Goal: Task Accomplishment & Management: Complete application form

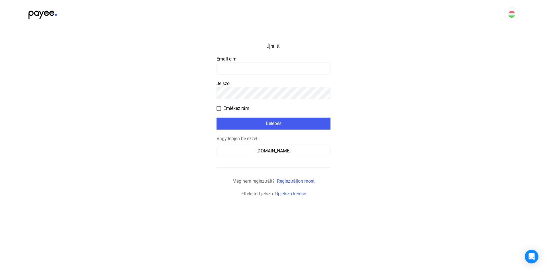
click at [242, 68] on input at bounding box center [274, 68] width 114 height 12
type input "**********"
click at [232, 107] on font "Emlékez rám" at bounding box center [236, 107] width 26 height 5
click at [267, 124] on font "Belépés" at bounding box center [274, 123] width 16 height 5
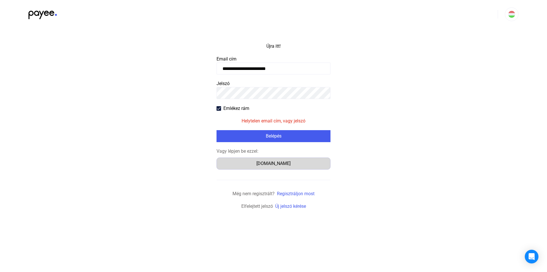
click at [271, 164] on font "[DOMAIN_NAME]" at bounding box center [273, 162] width 34 height 5
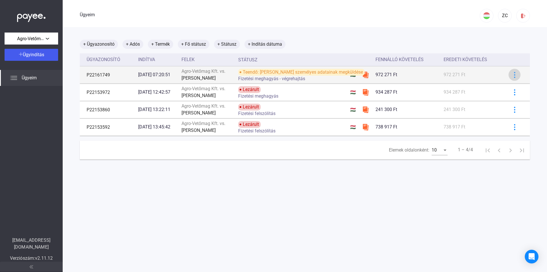
click at [512, 72] on img at bounding box center [515, 75] width 6 height 6
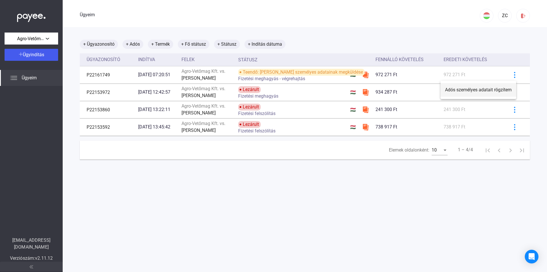
click at [477, 90] on font "Adós személyes adatait rögzítem" at bounding box center [478, 89] width 67 height 5
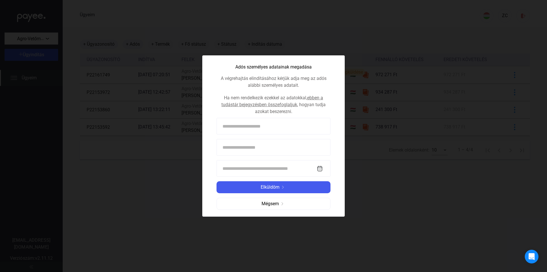
click at [183, 28] on div at bounding box center [273, 136] width 547 height 272
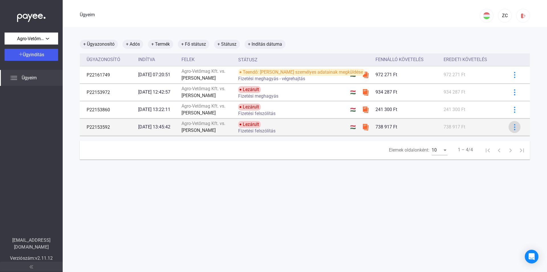
click at [510, 127] on div at bounding box center [514, 127] width 9 height 6
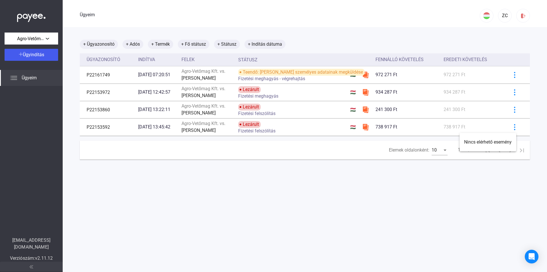
click at [511, 111] on div at bounding box center [273, 136] width 547 height 272
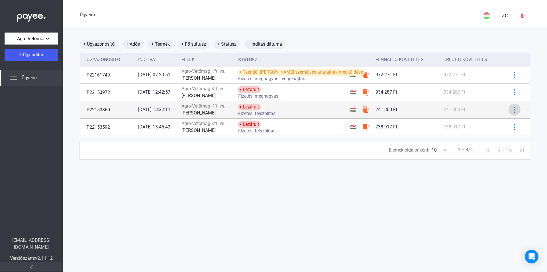
click at [512, 110] on img at bounding box center [515, 110] width 6 height 6
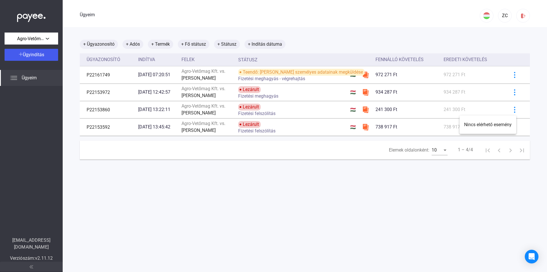
click at [511, 95] on div at bounding box center [273, 136] width 547 height 272
click at [512, 95] on img at bounding box center [515, 92] width 6 height 6
click at [28, 77] on div at bounding box center [273, 136] width 547 height 272
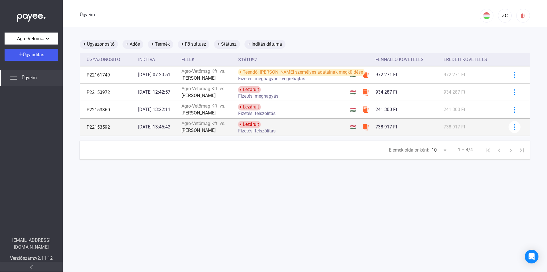
click at [102, 129] on font "P22153592" at bounding box center [98, 126] width 23 height 5
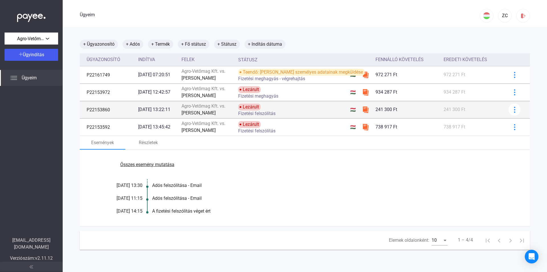
click at [108, 110] on font "P22153860" at bounding box center [98, 109] width 23 height 5
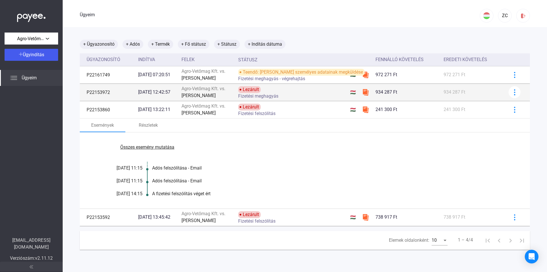
click at [113, 95] on td "P22153972" at bounding box center [108, 91] width 56 height 17
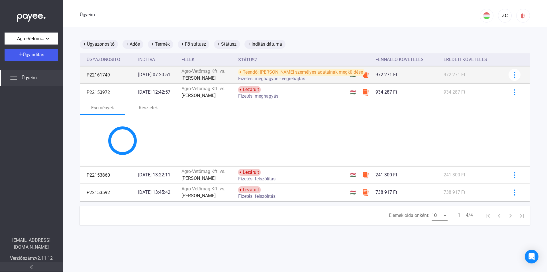
click at [111, 82] on td "P22161749" at bounding box center [108, 74] width 56 height 17
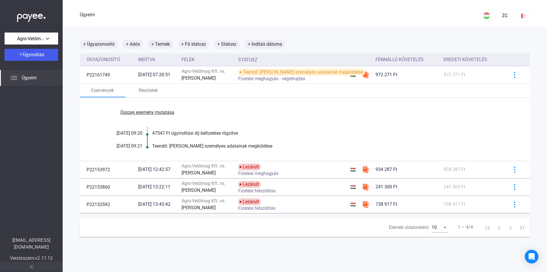
click at [144, 112] on font "Összes esemény mutatása" at bounding box center [147, 111] width 54 height 5
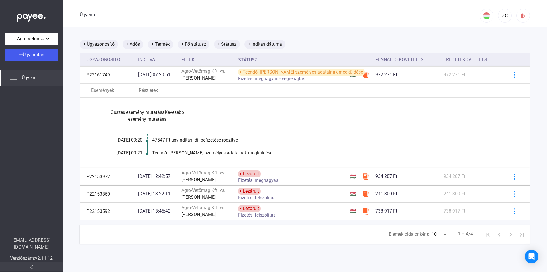
click at [156, 113] on font "Összes esemény mutatása" at bounding box center [138, 111] width 54 height 5
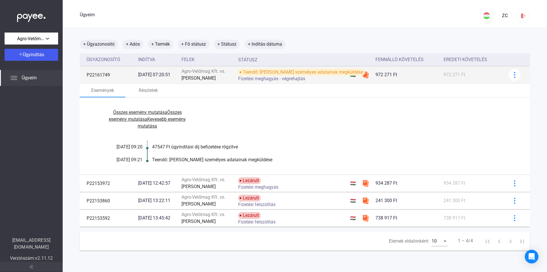
click at [99, 74] on font "P22161749" at bounding box center [98, 74] width 23 height 5
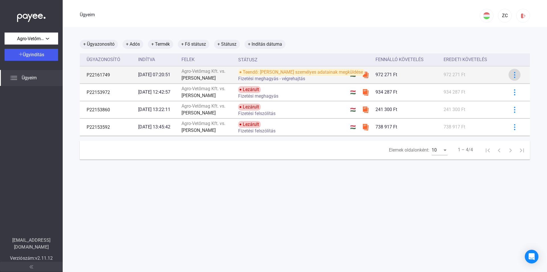
click at [512, 75] on img at bounding box center [515, 75] width 6 height 6
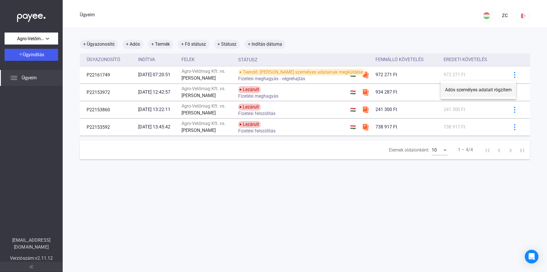
click at [491, 93] on button "Adós személyes adatait rögzítem" at bounding box center [478, 90] width 76 height 14
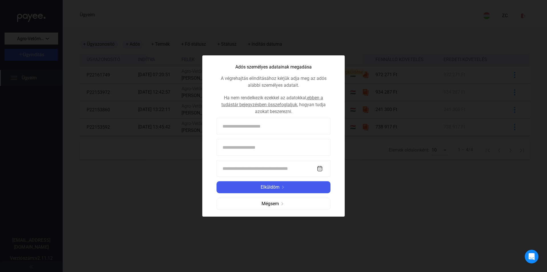
click at [240, 130] on input at bounding box center [274, 126] width 114 height 17
click at [245, 105] on font "ebben a tudástár bejegyzésben összefoglaljuk" at bounding box center [272, 101] width 102 height 12
click at [269, 105] on font "ebben a tudástár bejegyzésben összefoglaljuk" at bounding box center [272, 101] width 102 height 12
click at [276, 201] on font "Mégsem" at bounding box center [270, 203] width 17 height 5
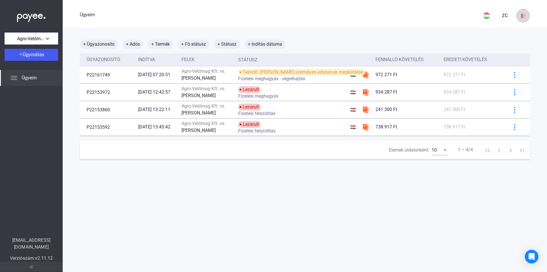
click at [520, 18] on img at bounding box center [523, 16] width 6 height 6
